Goal: Information Seeking & Learning: Learn about a topic

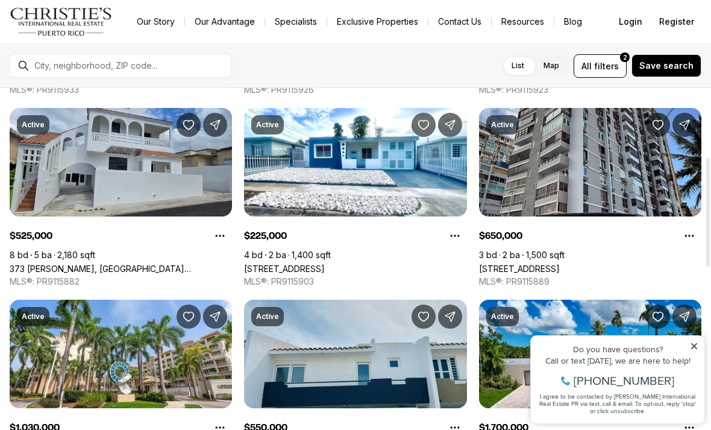
scroll to position [222, 0]
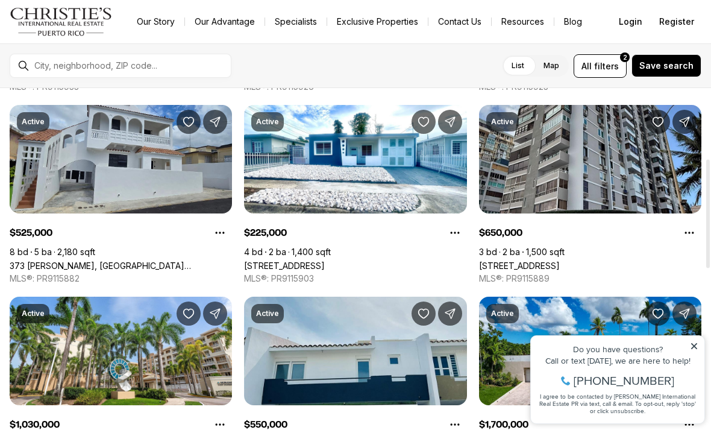
click at [325, 260] on link "[STREET_ADDRESS]" at bounding box center [284, 265] width 81 height 10
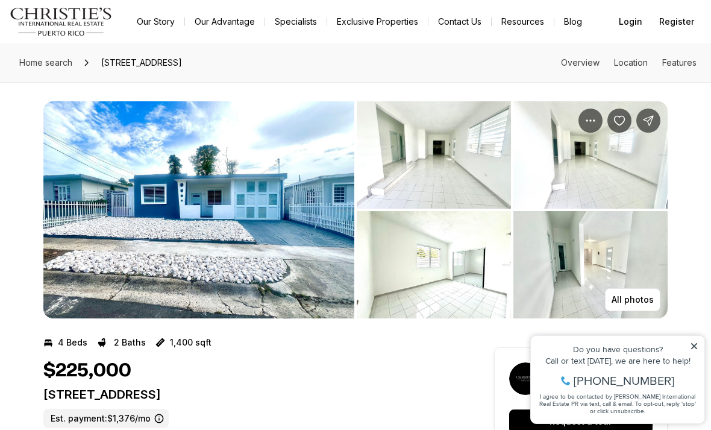
click at [638, 298] on p "All photos" at bounding box center [633, 300] width 42 height 10
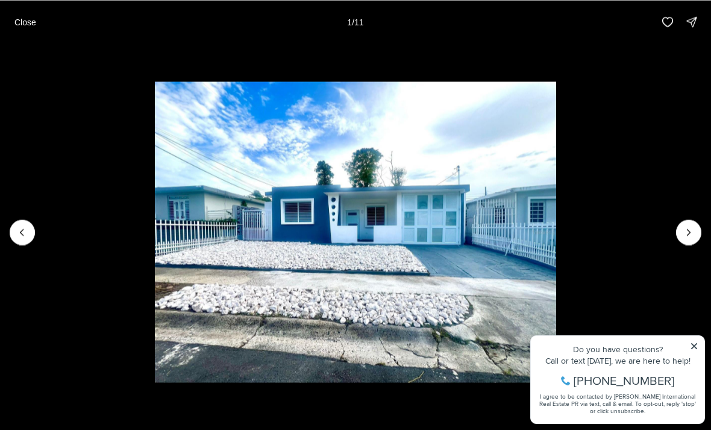
click at [689, 233] on icon "Next slide" at bounding box center [688, 232] width 3 height 6
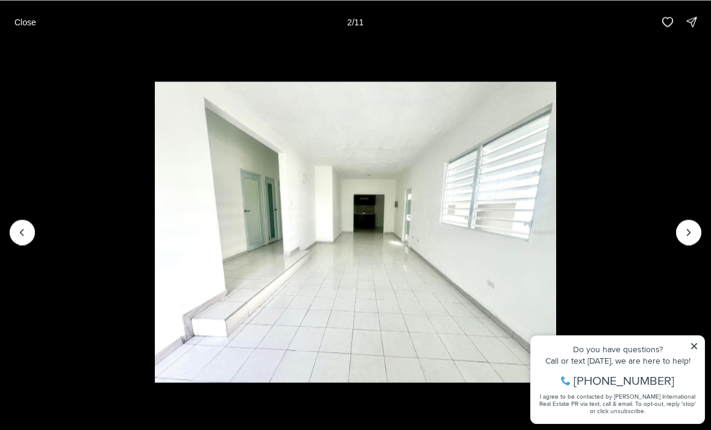
click at [689, 234] on icon "Next slide" at bounding box center [689, 232] width 12 height 12
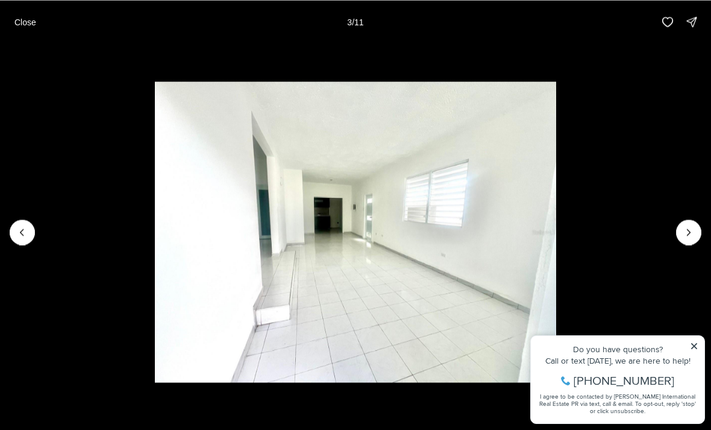
click at [692, 233] on icon "Next slide" at bounding box center [689, 232] width 12 height 12
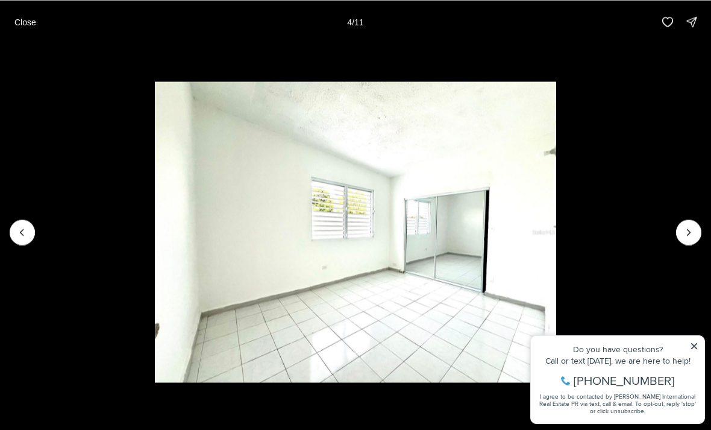
click at [690, 229] on icon "Next slide" at bounding box center [689, 232] width 12 height 12
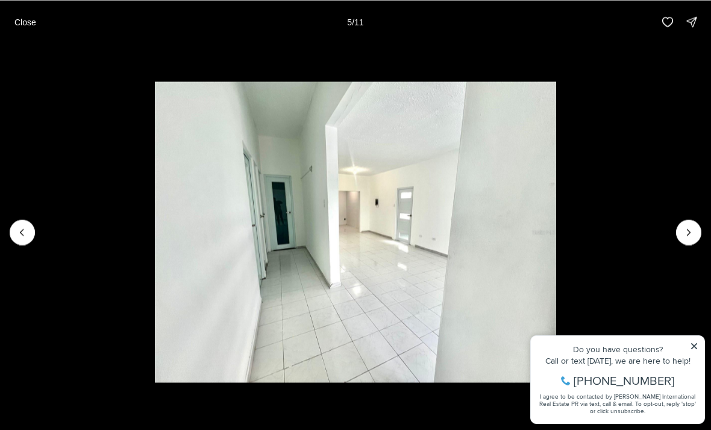
click at [692, 230] on icon "Next slide" at bounding box center [689, 232] width 12 height 12
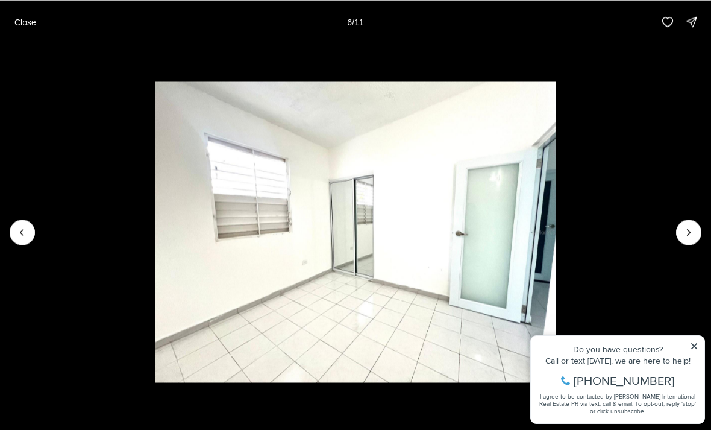
click at [690, 233] on icon "Next slide" at bounding box center [689, 232] width 12 height 12
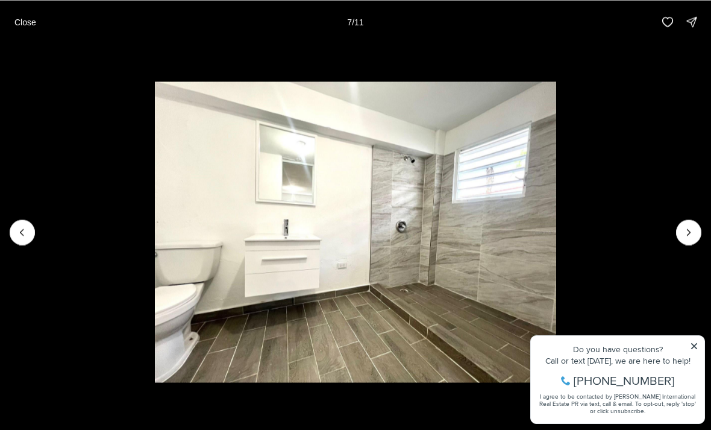
click at [688, 228] on icon "Next slide" at bounding box center [689, 232] width 12 height 12
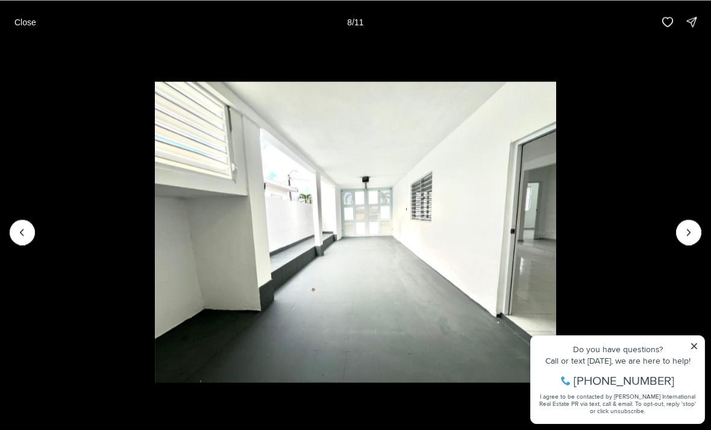
click at [689, 227] on icon "Next slide" at bounding box center [689, 232] width 12 height 12
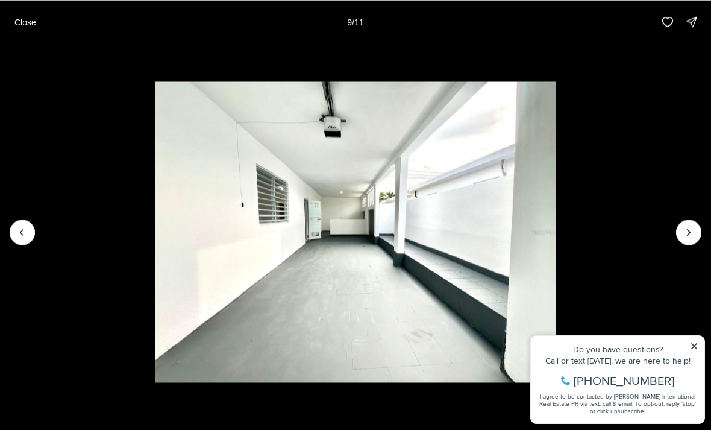
click at [692, 231] on icon "Next slide" at bounding box center [689, 232] width 12 height 12
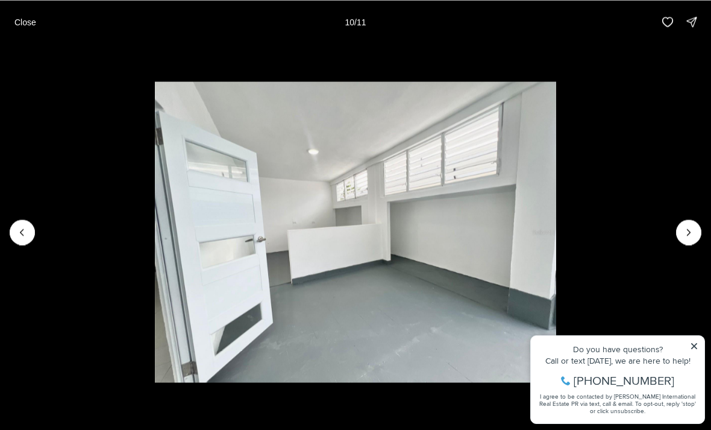
click at [688, 232] on icon "Next slide" at bounding box center [689, 232] width 12 height 12
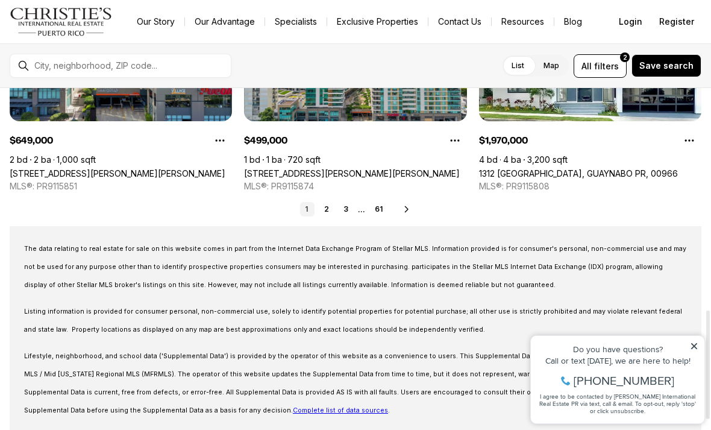
scroll to position [698, 0]
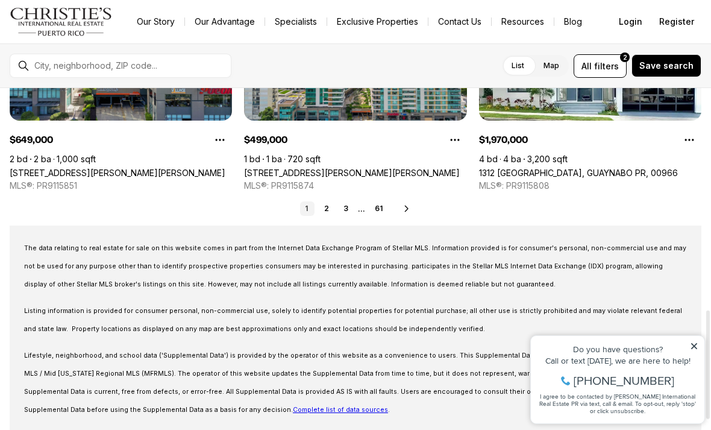
click at [410, 210] on icon at bounding box center [407, 209] width 10 height 10
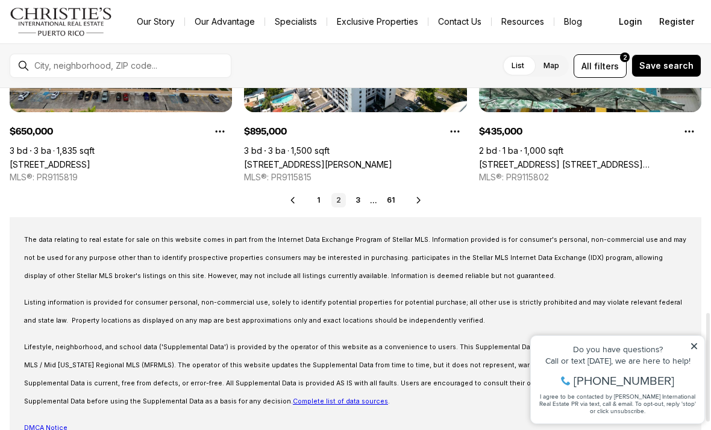
scroll to position [706, 0]
click at [422, 199] on icon at bounding box center [419, 200] width 10 height 10
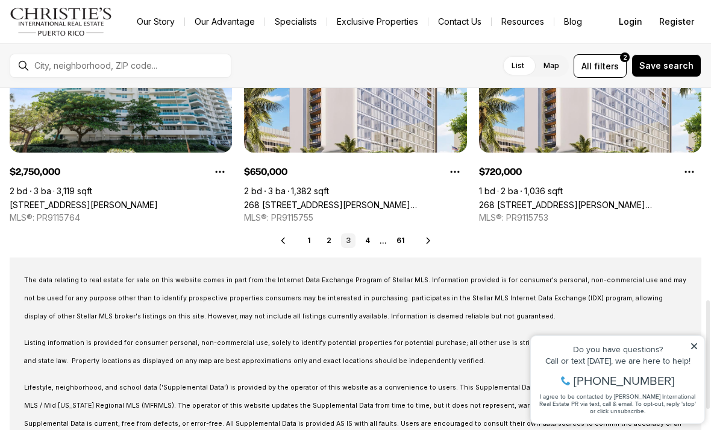
scroll to position [666, 0]
click at [426, 239] on icon at bounding box center [429, 241] width 10 height 10
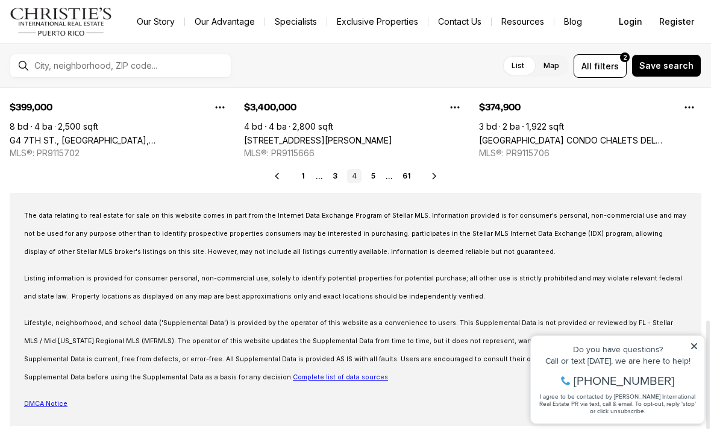
scroll to position [730, 0]
click at [435, 174] on icon at bounding box center [435, 177] width 10 height 10
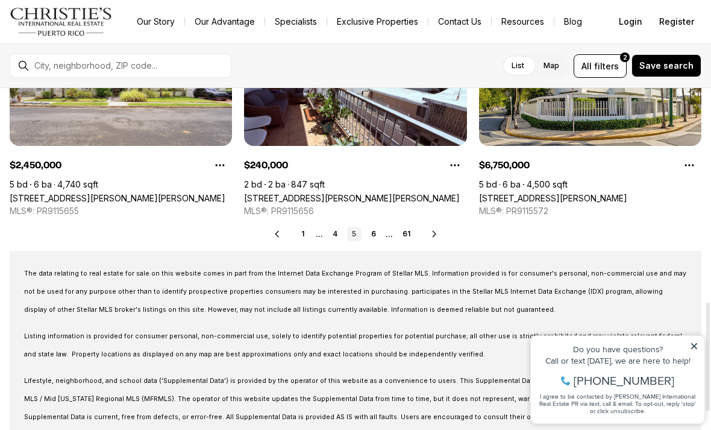
scroll to position [673, 0]
click at [437, 233] on icon at bounding box center [435, 233] width 10 height 10
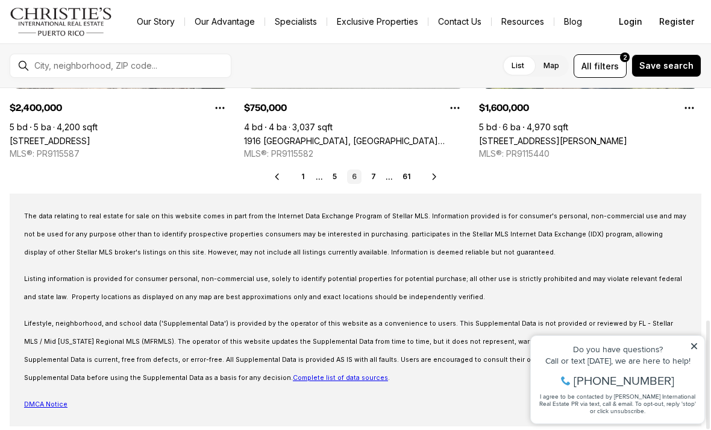
scroll to position [730, 0]
click at [438, 172] on icon at bounding box center [435, 177] width 10 height 10
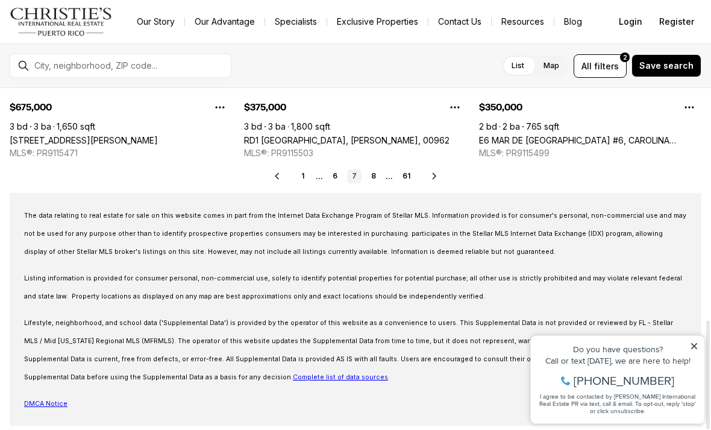
scroll to position [730, 0]
click at [438, 174] on icon at bounding box center [435, 177] width 10 height 10
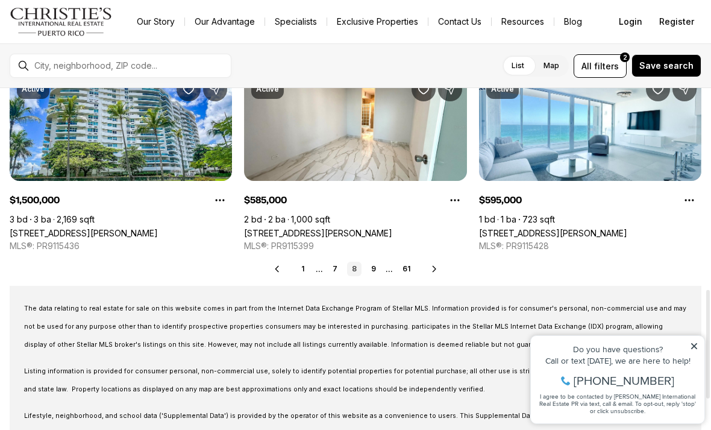
scroll to position [642, 0]
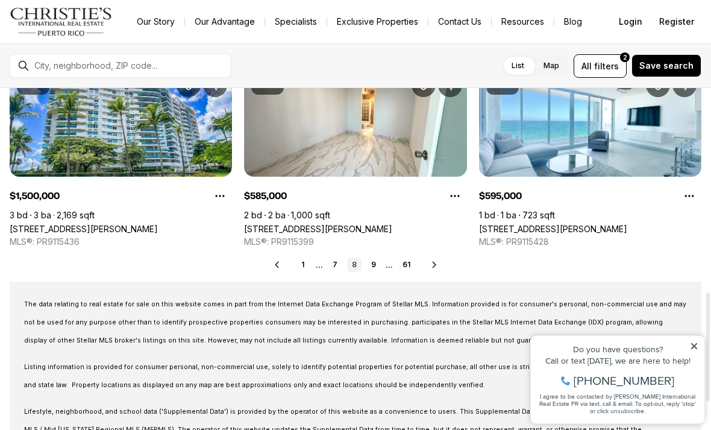
click at [438, 269] on icon at bounding box center [435, 265] width 10 height 10
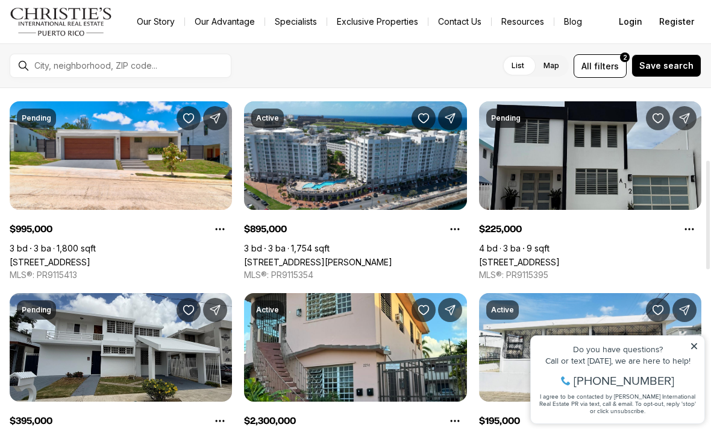
scroll to position [225, 0]
click at [560, 257] on link "Calle 1 VILLAS DE LEVITTOWN #A12, TOA BAJA PR, 00949" at bounding box center [519, 262] width 81 height 10
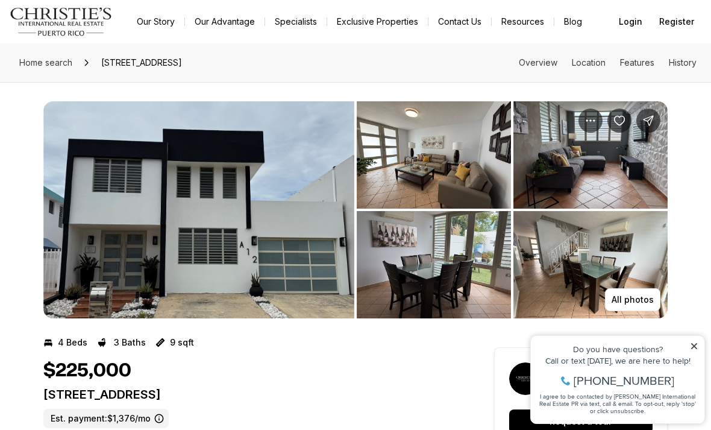
click at [643, 299] on p "All photos" at bounding box center [633, 300] width 42 height 10
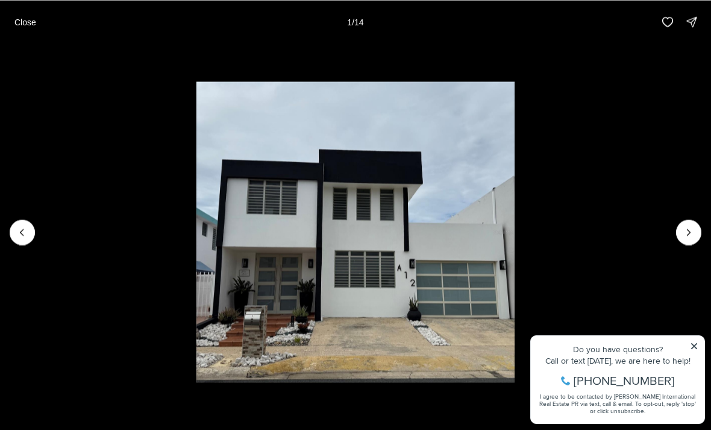
click at [690, 232] on icon "Next slide" at bounding box center [689, 232] width 12 height 12
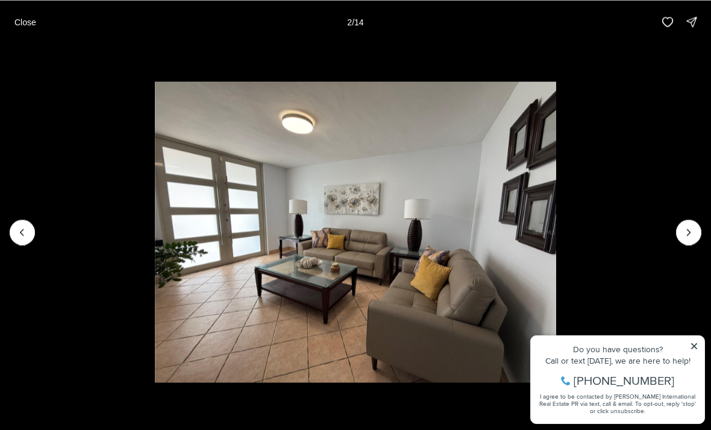
click at [690, 233] on icon "Next slide" at bounding box center [689, 232] width 12 height 12
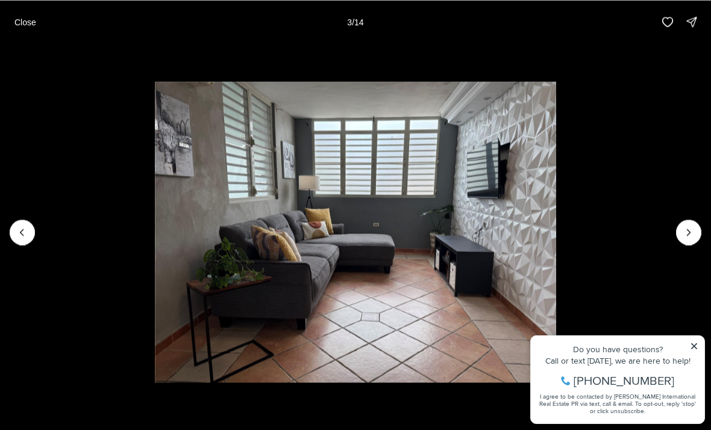
click at [687, 231] on icon "Next slide" at bounding box center [689, 232] width 12 height 12
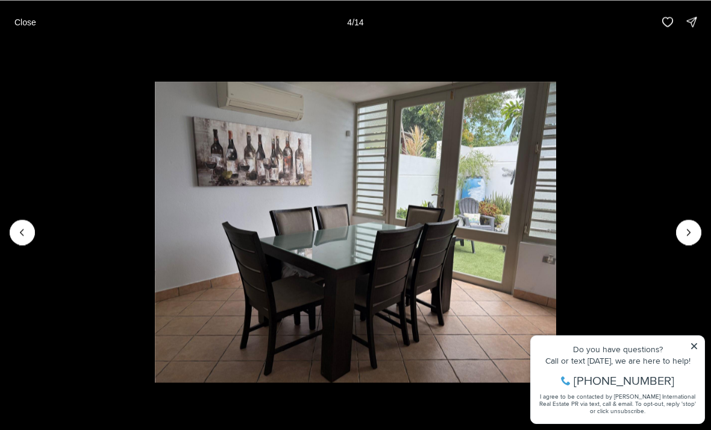
click at [687, 231] on icon "Next slide" at bounding box center [689, 232] width 12 height 12
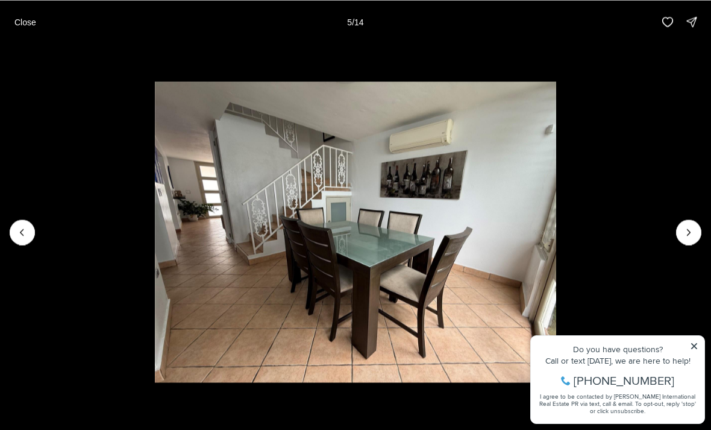
click at [691, 233] on icon "Next slide" at bounding box center [689, 232] width 12 height 12
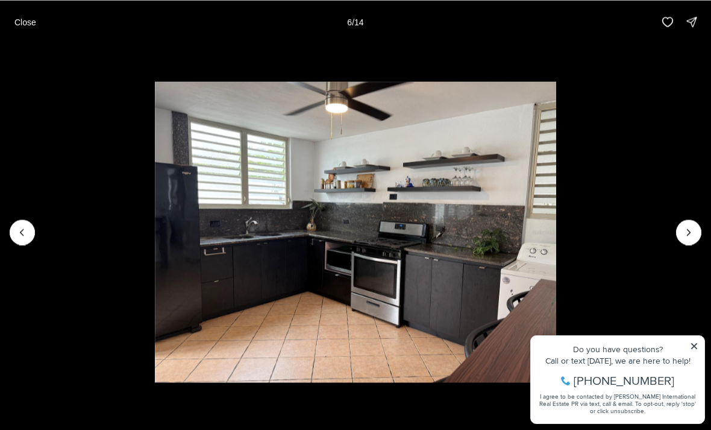
click at [689, 235] on icon "Next slide" at bounding box center [689, 232] width 12 height 12
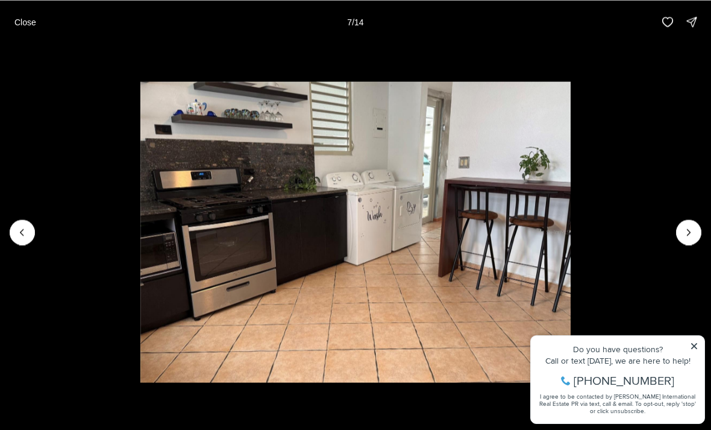
click at [693, 228] on icon "Next slide" at bounding box center [689, 232] width 12 height 12
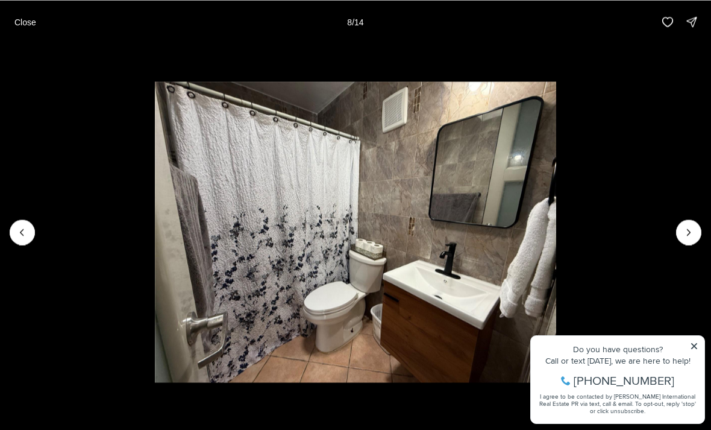
click at [689, 234] on icon "Next slide" at bounding box center [689, 232] width 12 height 12
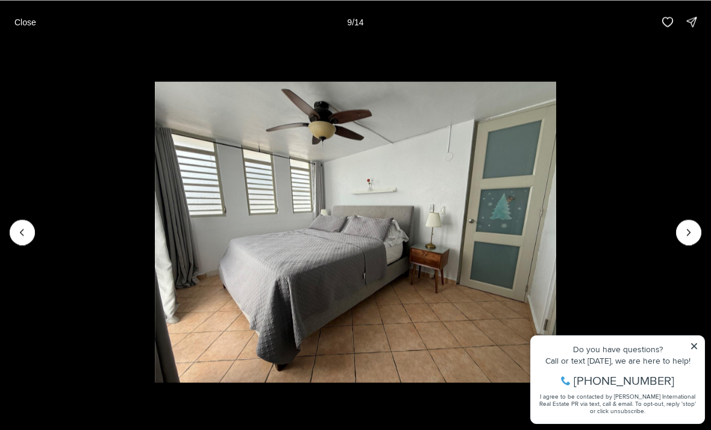
click at [693, 231] on icon "Next slide" at bounding box center [689, 232] width 12 height 12
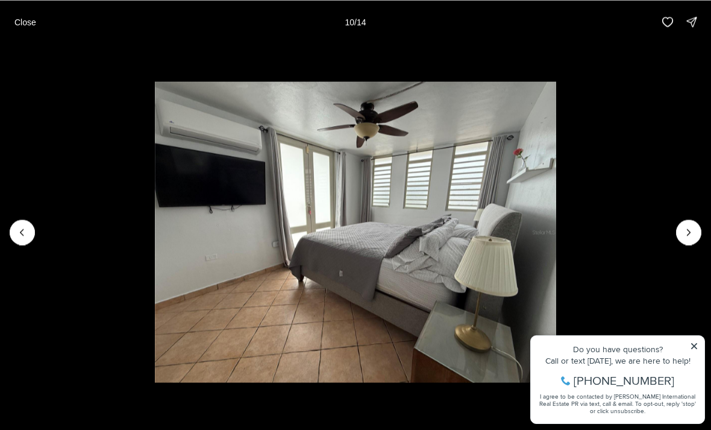
click at [693, 229] on icon "Next slide" at bounding box center [689, 232] width 12 height 12
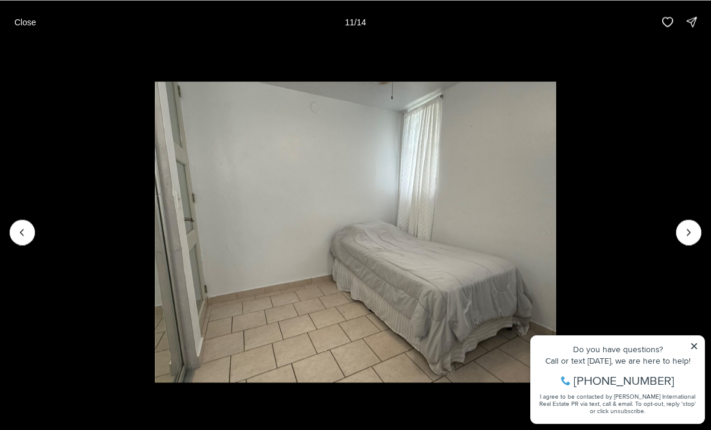
click at [690, 236] on icon "Next slide" at bounding box center [689, 232] width 12 height 12
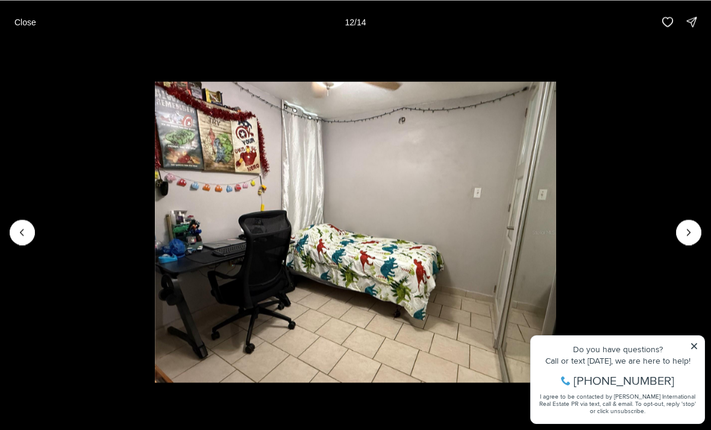
click at [694, 230] on icon "Next slide" at bounding box center [689, 232] width 12 height 12
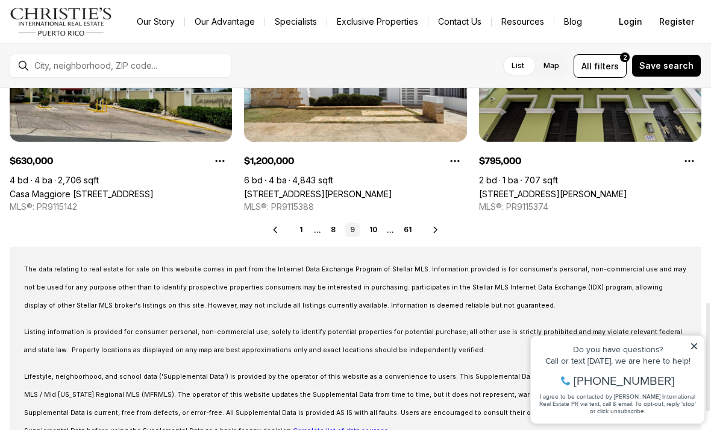
scroll to position [672, 0]
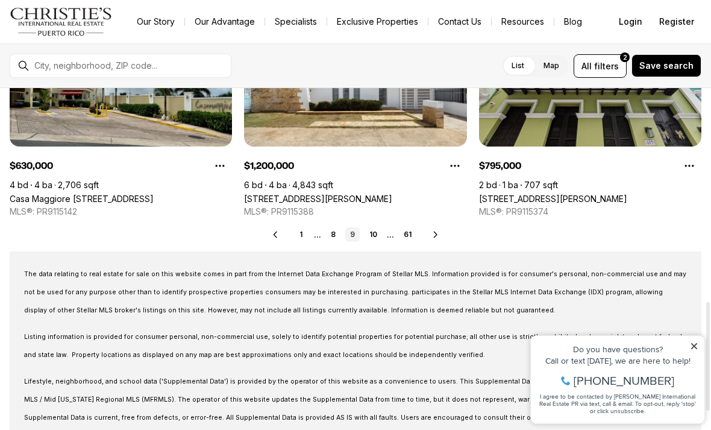
click at [440, 230] on icon at bounding box center [436, 235] width 10 height 10
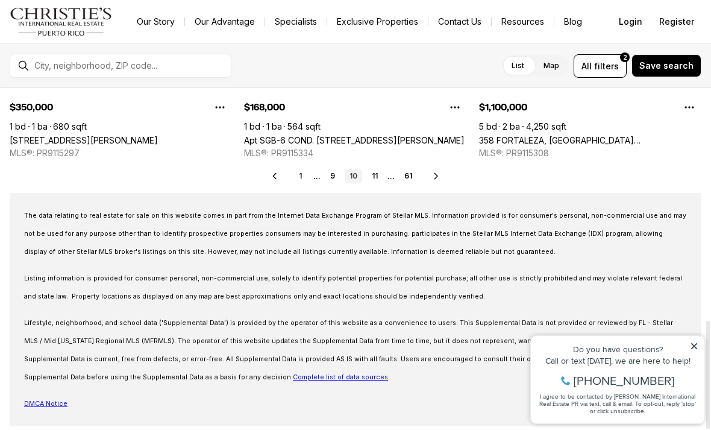
scroll to position [730, 0]
click at [441, 173] on icon at bounding box center [436, 177] width 10 height 10
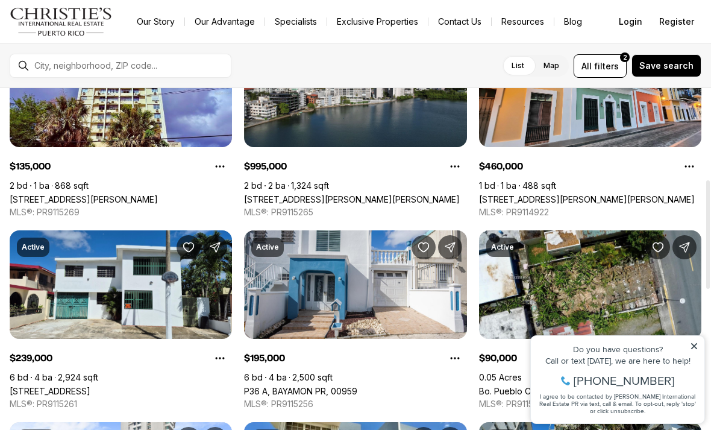
scroll to position [288, 0]
click at [357, 386] on link "P36 A, BAYAMON PR, 00959" at bounding box center [300, 391] width 113 height 10
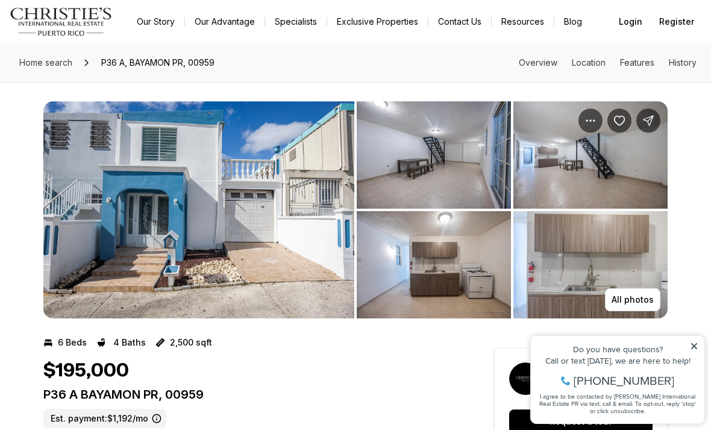
click at [636, 302] on p "All photos" at bounding box center [633, 300] width 42 height 10
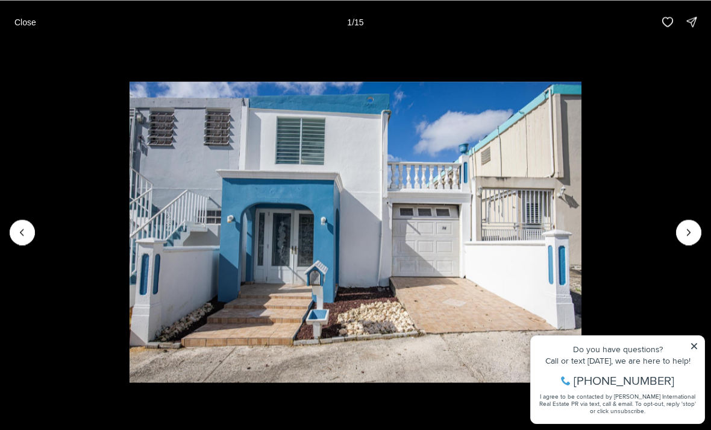
click at [683, 228] on icon "Next slide" at bounding box center [689, 232] width 12 height 12
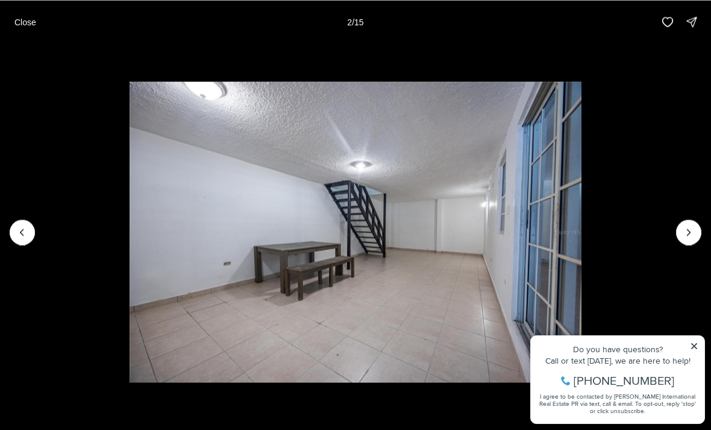
click at [692, 233] on icon "Next slide" at bounding box center [689, 232] width 12 height 12
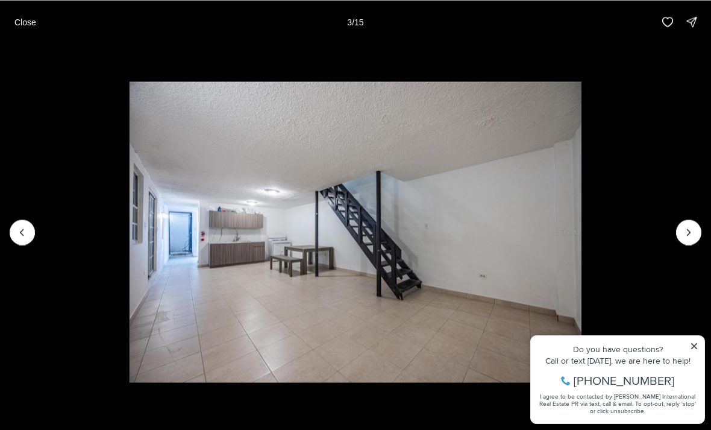
click at [687, 237] on icon "Next slide" at bounding box center [689, 232] width 12 height 12
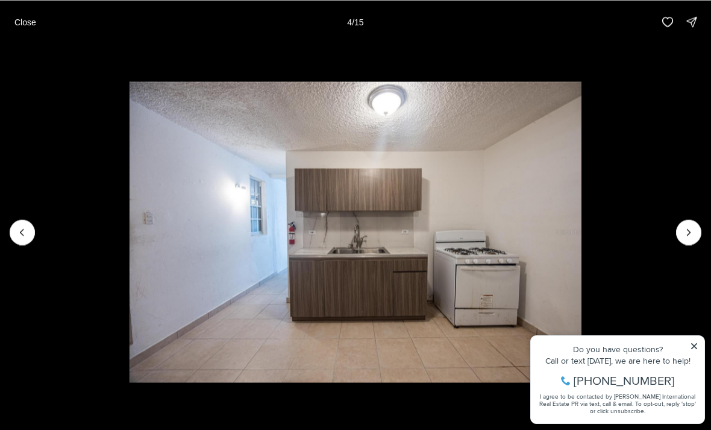
click at [692, 236] on icon "Next slide" at bounding box center [689, 232] width 12 height 12
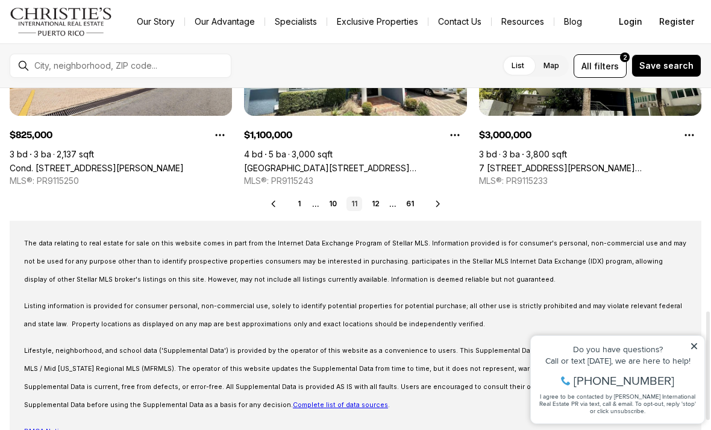
scroll to position [700, 0]
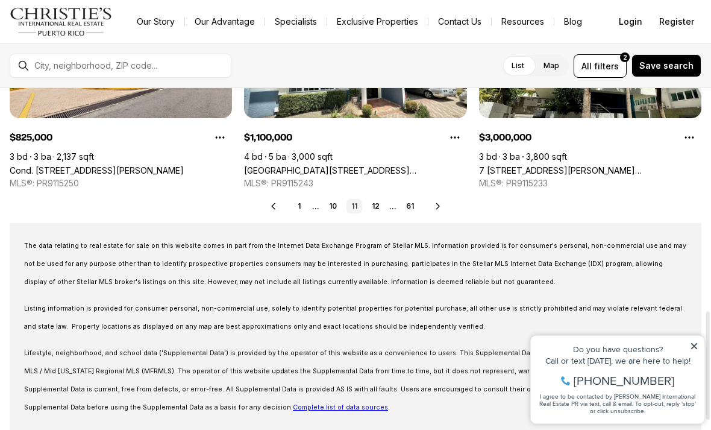
click at [443, 207] on icon at bounding box center [438, 206] width 10 height 10
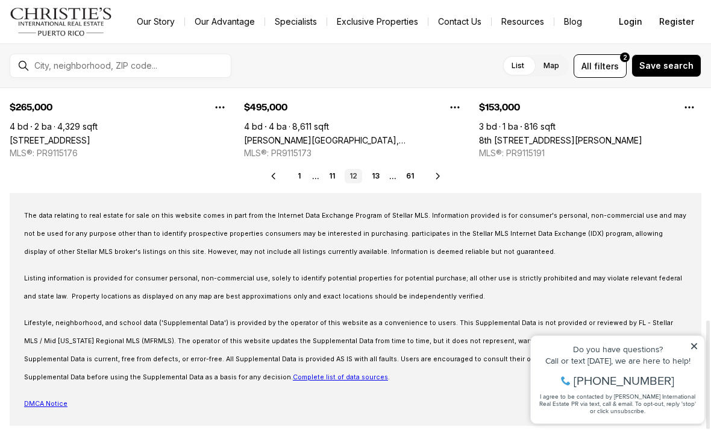
scroll to position [730, 0]
click at [443, 176] on icon at bounding box center [438, 177] width 10 height 10
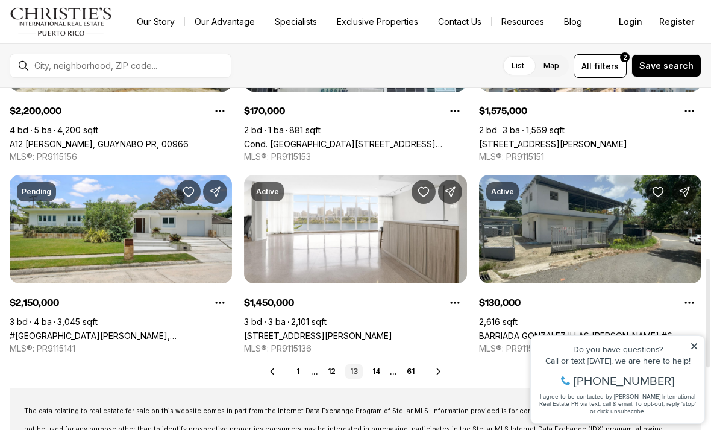
scroll to position [535, 0]
click at [442, 372] on icon at bounding box center [439, 371] width 10 height 10
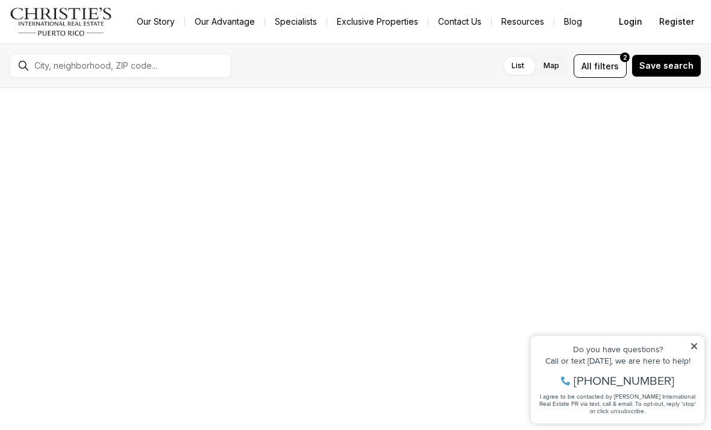
scroll to position [122, 0]
click at [440, 314] on div at bounding box center [355, 260] width 222 height 108
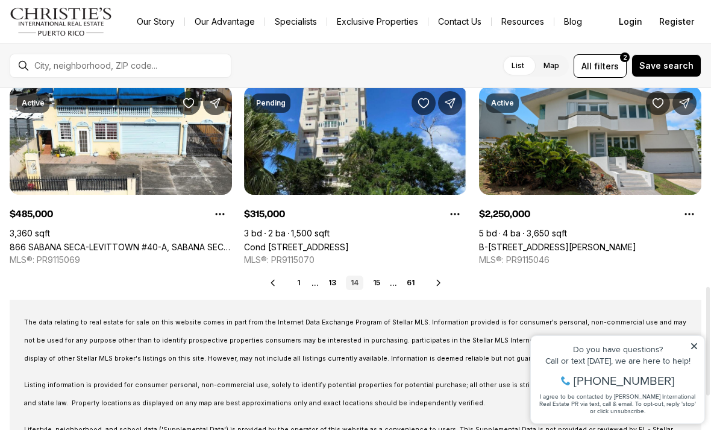
scroll to position [625, 0]
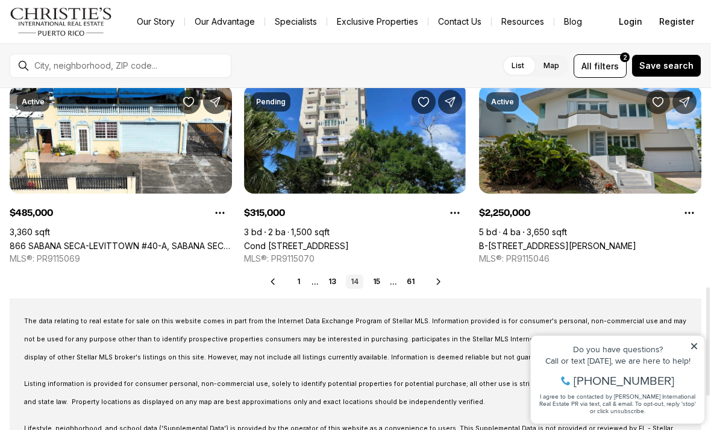
click at [443, 280] on icon at bounding box center [439, 282] width 10 height 10
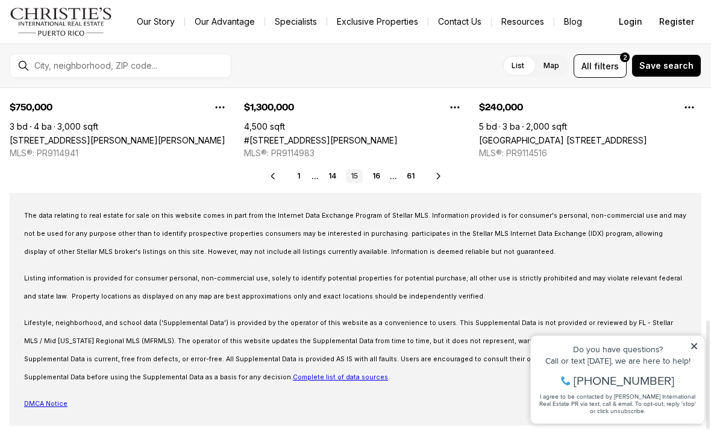
scroll to position [730, 0]
click at [442, 178] on icon at bounding box center [439, 177] width 10 height 10
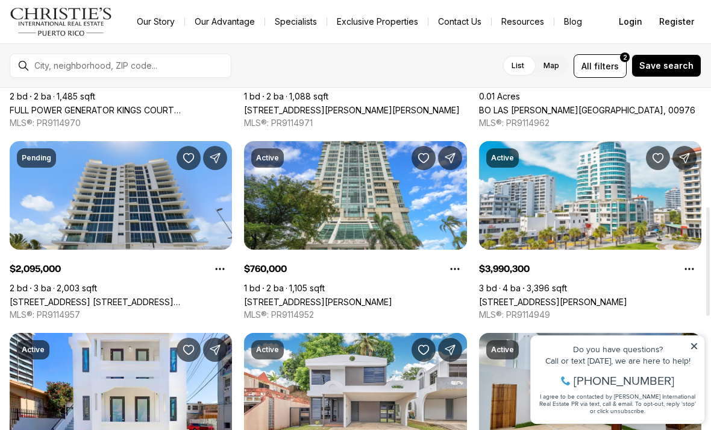
click at [696, 348] on icon at bounding box center [694, 346] width 6 height 6
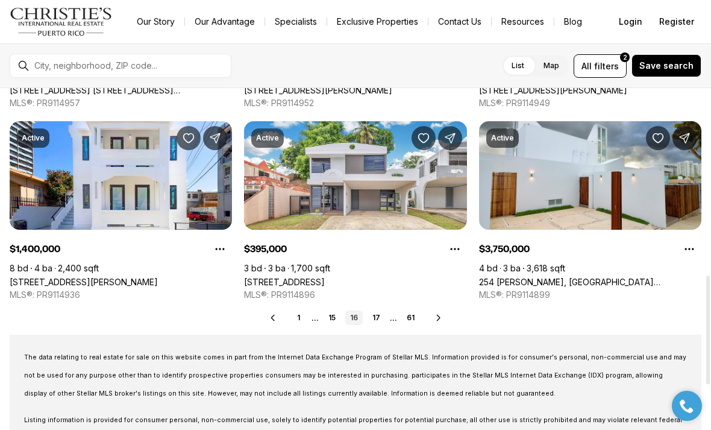
scroll to position [590, 0]
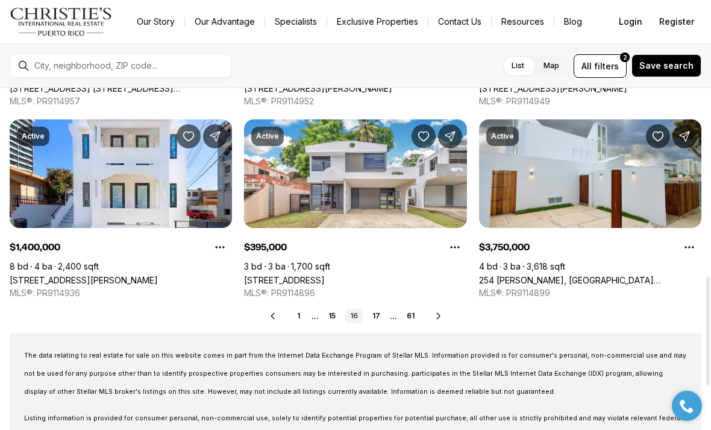
click at [325, 275] on link "[STREET_ADDRESS]" at bounding box center [284, 280] width 81 height 10
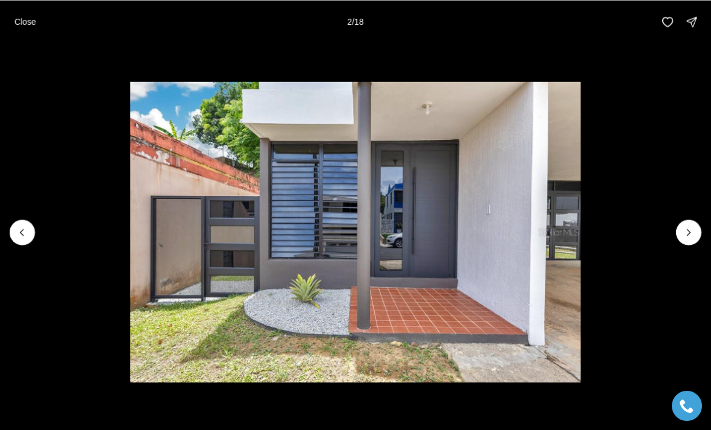
click at [689, 235] on icon "Next slide" at bounding box center [689, 232] width 12 height 12
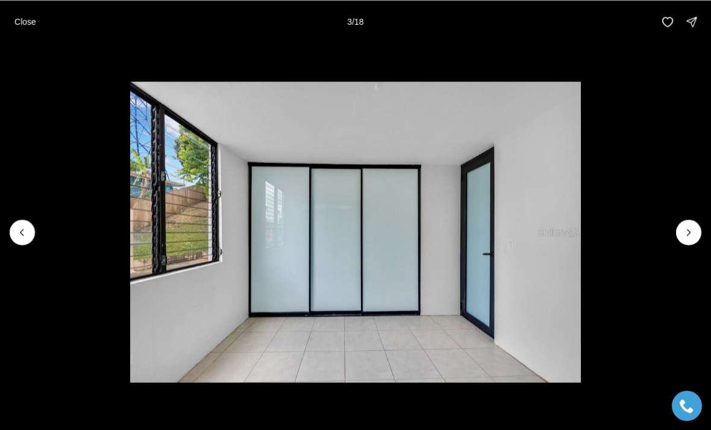
click at [685, 236] on icon "Next slide" at bounding box center [689, 232] width 12 height 12
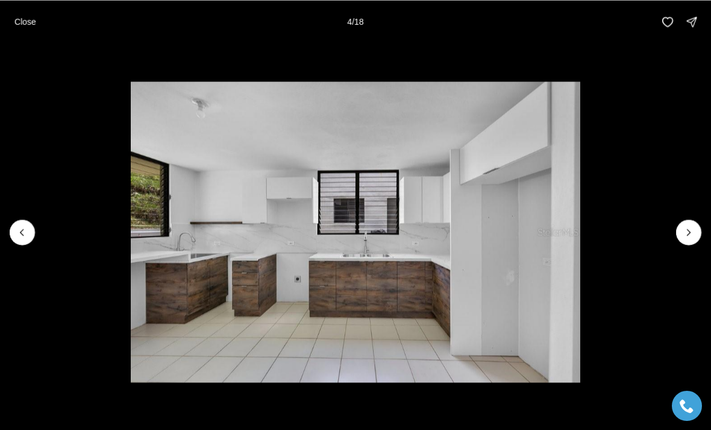
click at [687, 236] on icon "Next slide" at bounding box center [689, 232] width 12 height 12
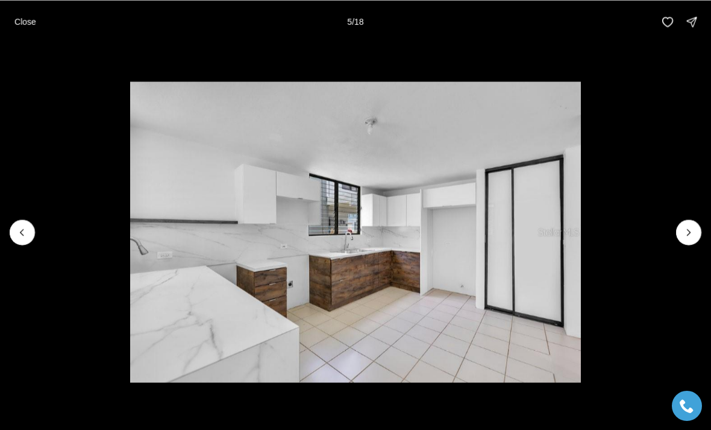
click at [690, 236] on icon "Next slide" at bounding box center [689, 232] width 12 height 12
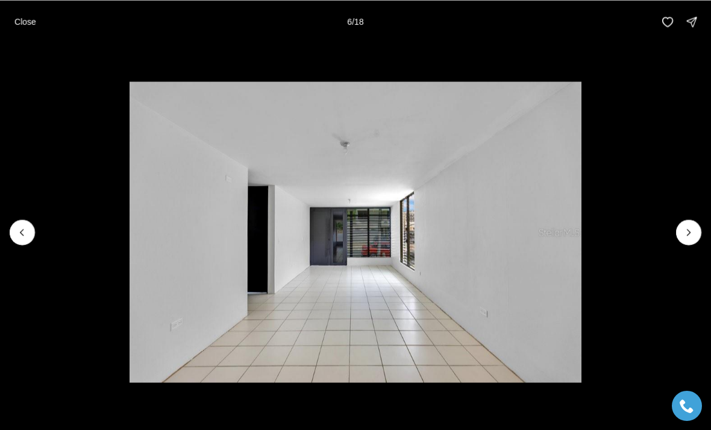
click at [693, 230] on icon "Next slide" at bounding box center [689, 232] width 12 height 12
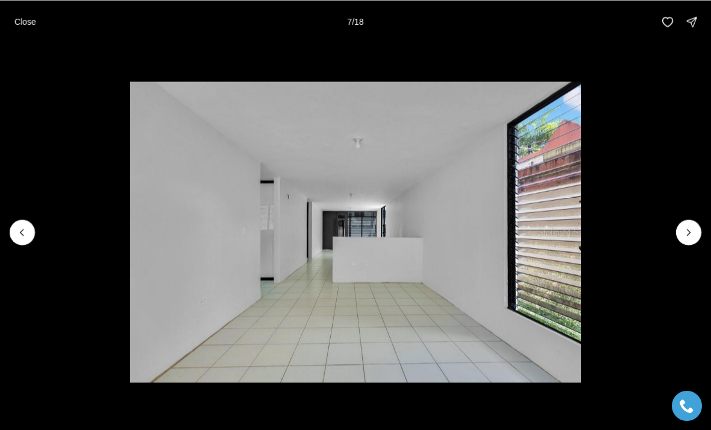
click at [685, 237] on icon "Next slide" at bounding box center [689, 232] width 12 height 12
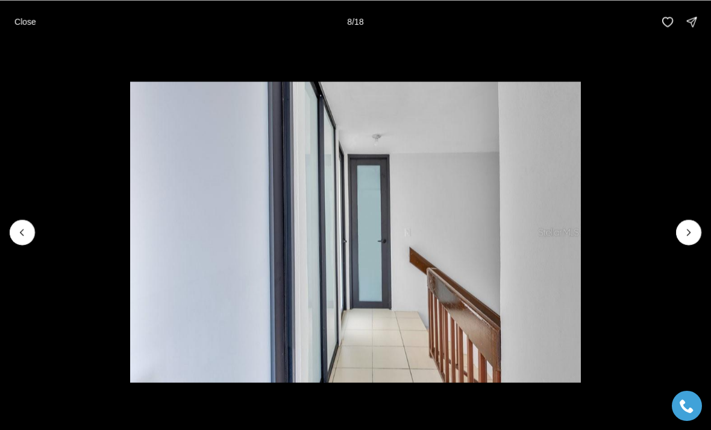
click at [684, 237] on icon "Next slide" at bounding box center [689, 232] width 12 height 12
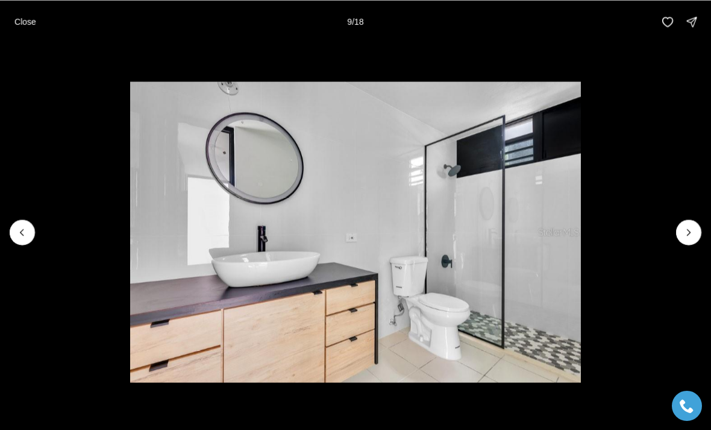
click at [686, 237] on icon "Next slide" at bounding box center [689, 232] width 12 height 12
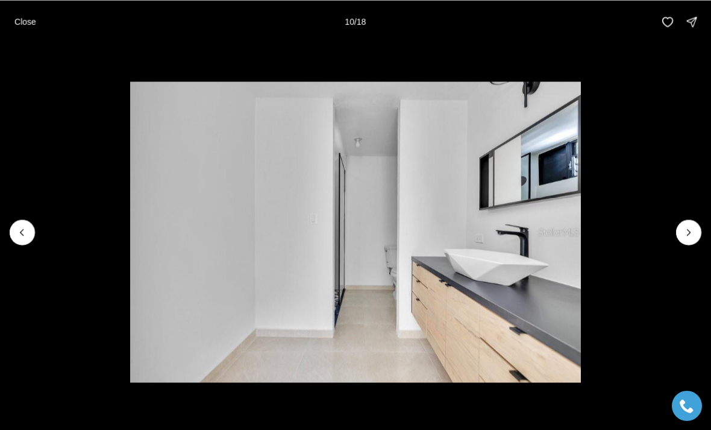
click at [682, 245] on li "10 of 18" at bounding box center [355, 231] width 711 height 377
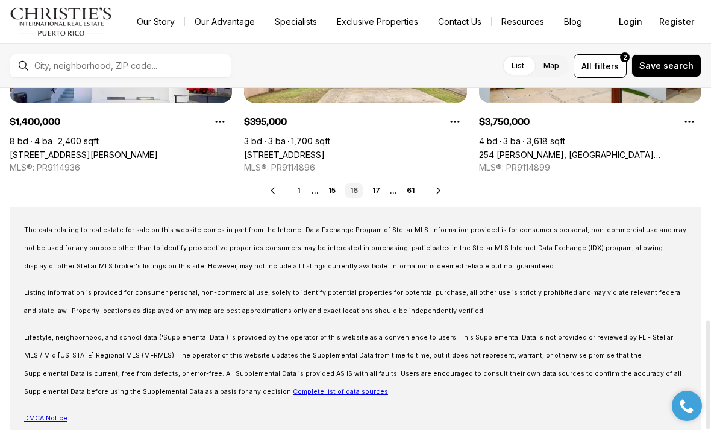
scroll to position [699, 0]
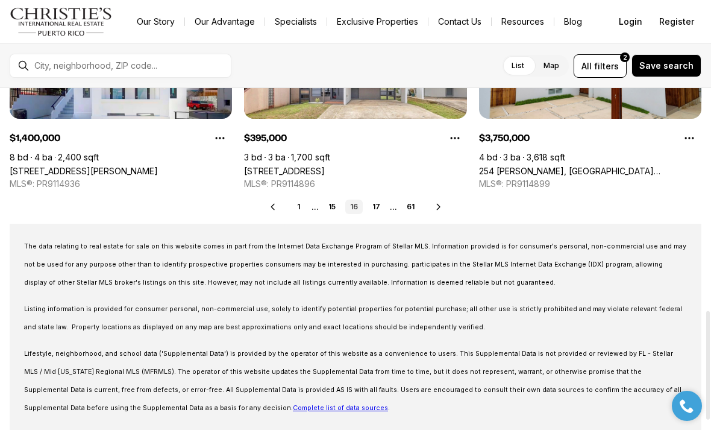
click at [442, 199] on div "Prev 1 ... 15 16 17 ... 61 Next" at bounding box center [356, 206] width 692 height 14
click at [443, 206] on icon at bounding box center [439, 207] width 10 height 10
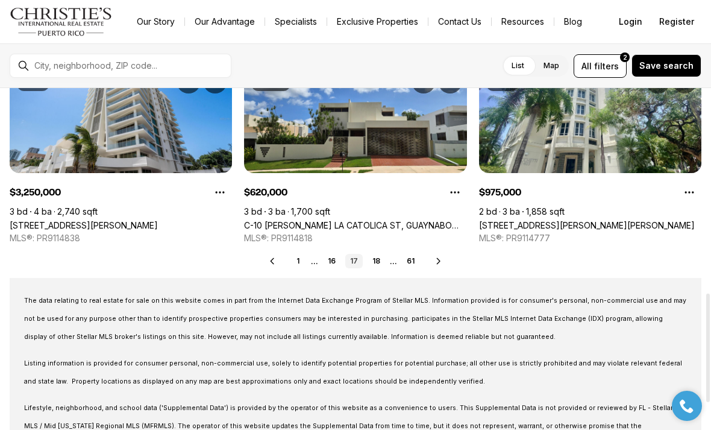
scroll to position [645, 0]
